Goal: Check status: Check status

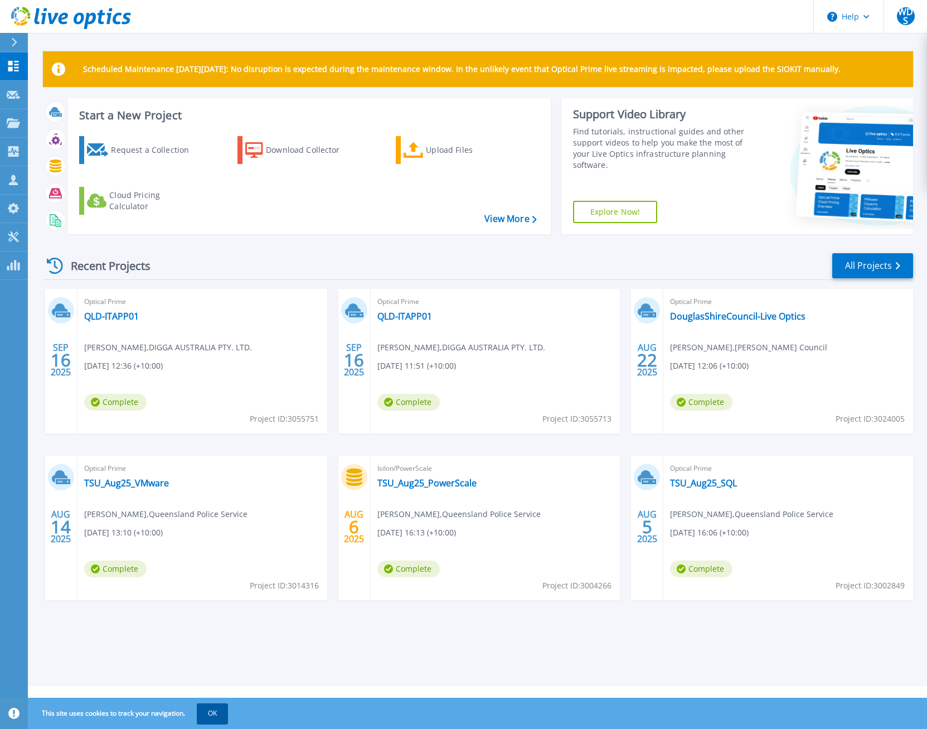
click at [209, 712] on button "OK" at bounding box center [212, 713] width 31 height 20
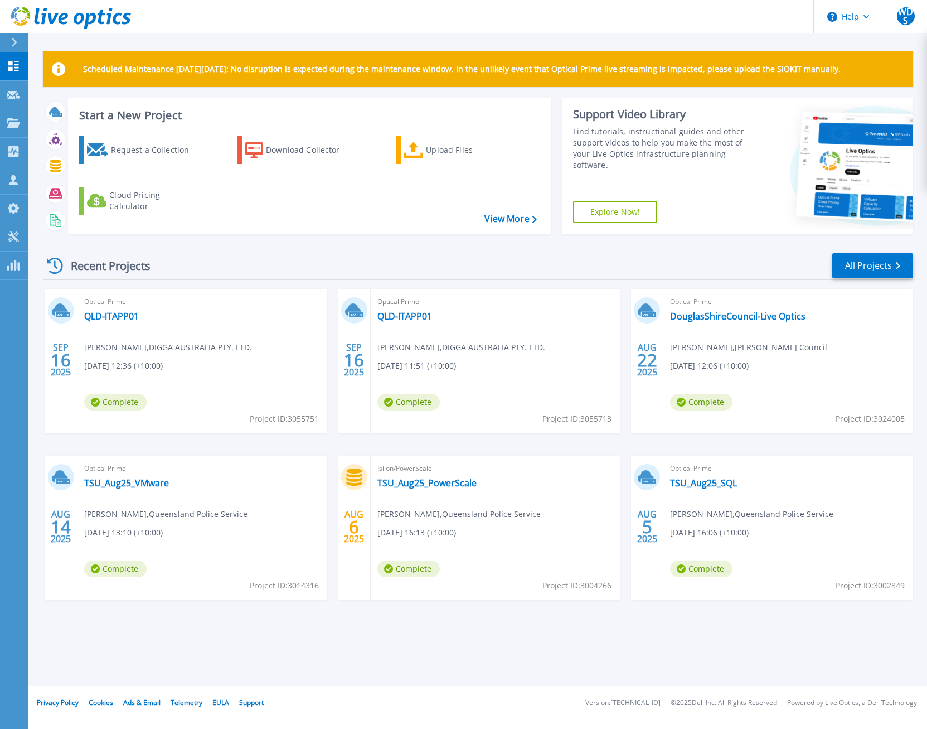
click at [142, 476] on div "Optical Prime TSU_Aug25_VMware Baibhav Rimal , Queensland Police Service 08/14/…" at bounding box center [203, 528] width 250 height 144
click at [142, 485] on link "TSU_Aug25_VMware" at bounding box center [126, 482] width 85 height 11
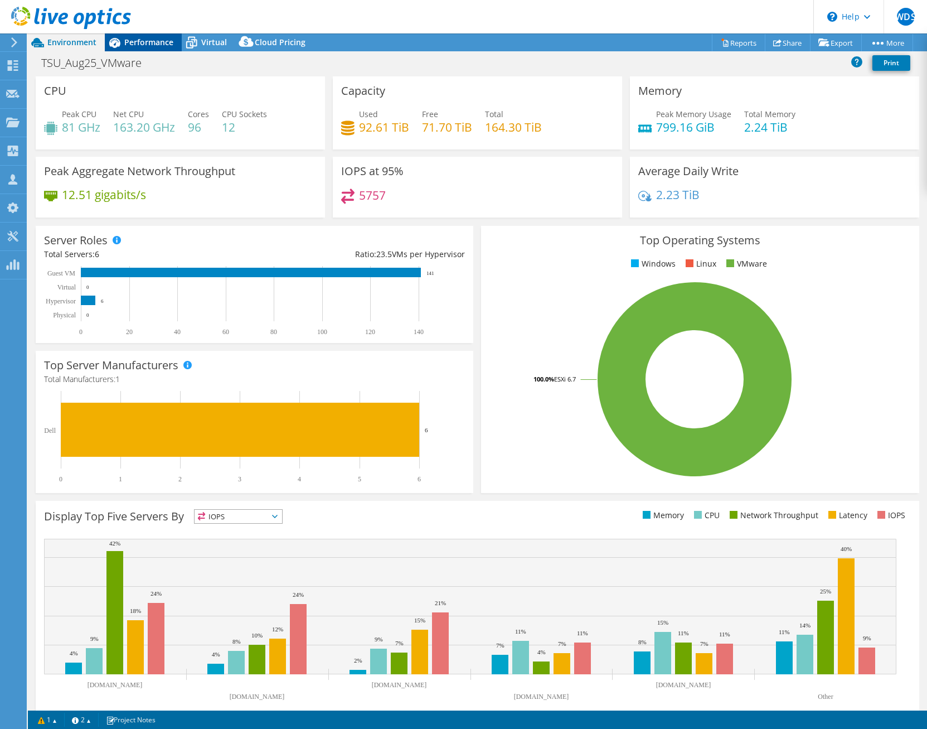
click at [139, 35] on div "Performance" at bounding box center [143, 42] width 77 height 18
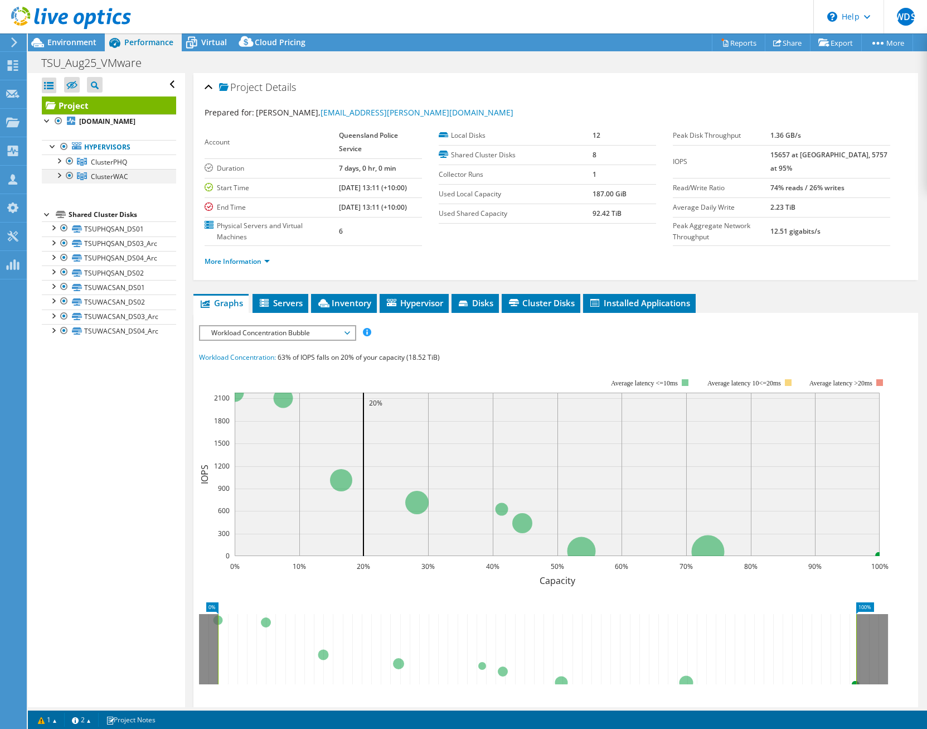
click at [57, 170] on div at bounding box center [58, 174] width 11 height 11
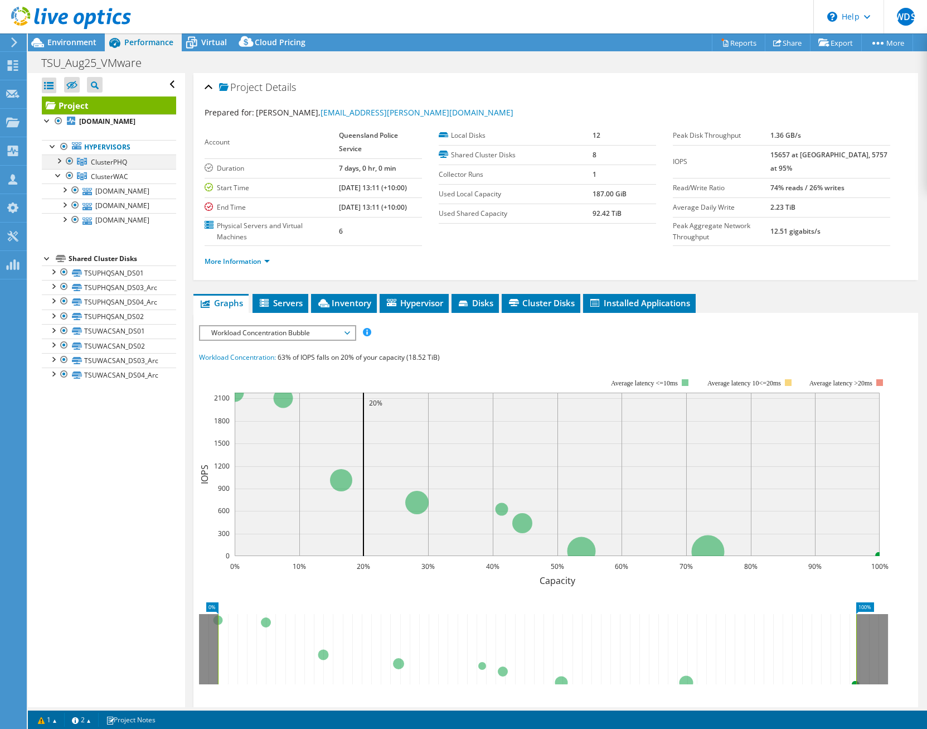
click at [61, 156] on div at bounding box center [58, 159] width 11 height 11
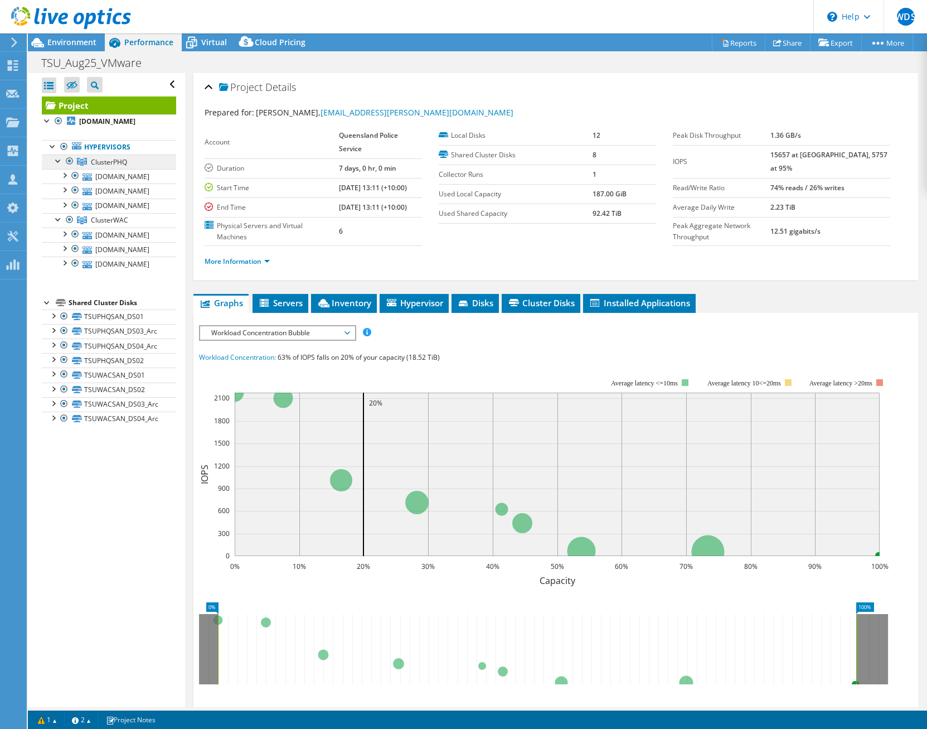
click at [108, 159] on span "ClusterPHQ" at bounding box center [109, 161] width 36 height 9
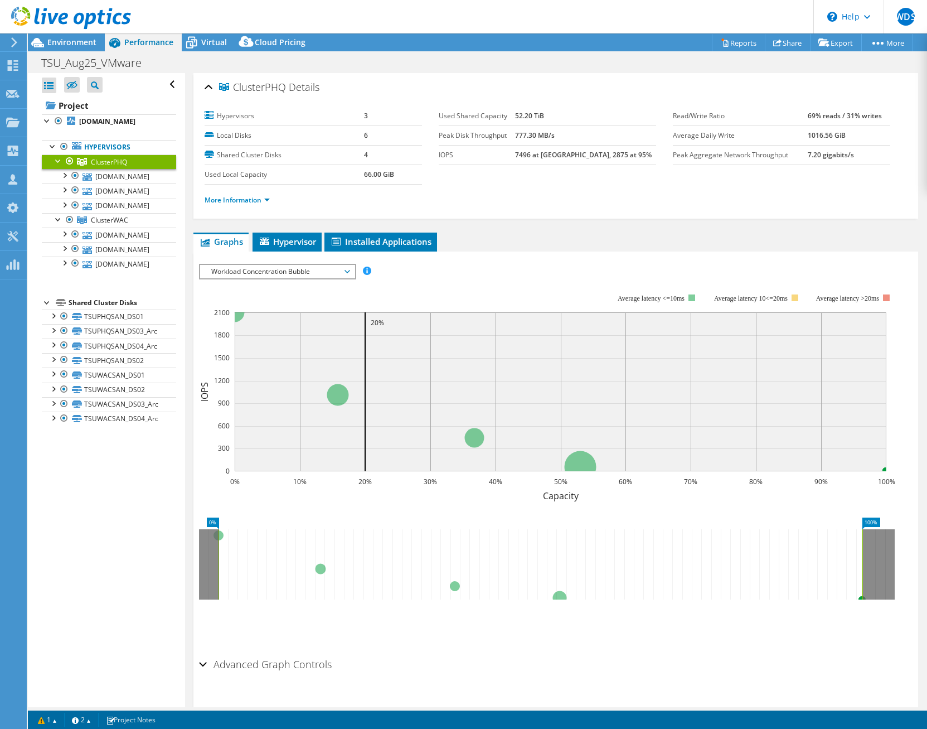
click at [79, 35] on div at bounding box center [65, 18] width 131 height 37
click at [78, 39] on span "Environment" at bounding box center [71, 42] width 49 height 11
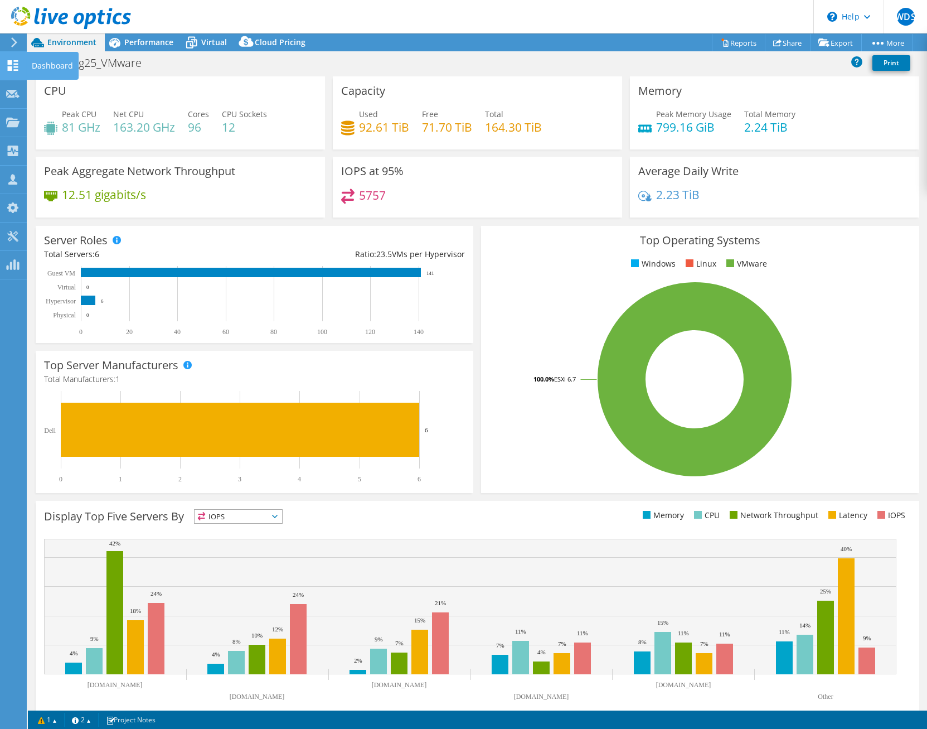
click at [15, 61] on use at bounding box center [13, 65] width 11 height 11
